Goal: Task Accomplishment & Management: Manage account settings

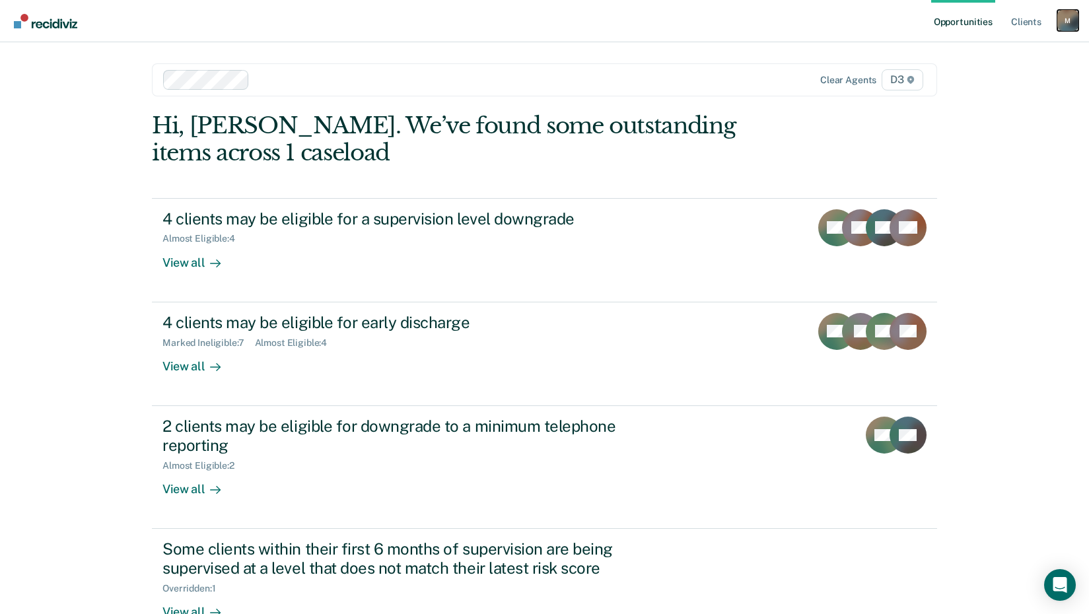
click at [1064, 19] on div "M" at bounding box center [1068, 20] width 21 height 21
click at [972, 91] on link "Log Out" at bounding box center [1015, 86] width 106 height 11
